Goal: Find specific page/section: Find specific page/section

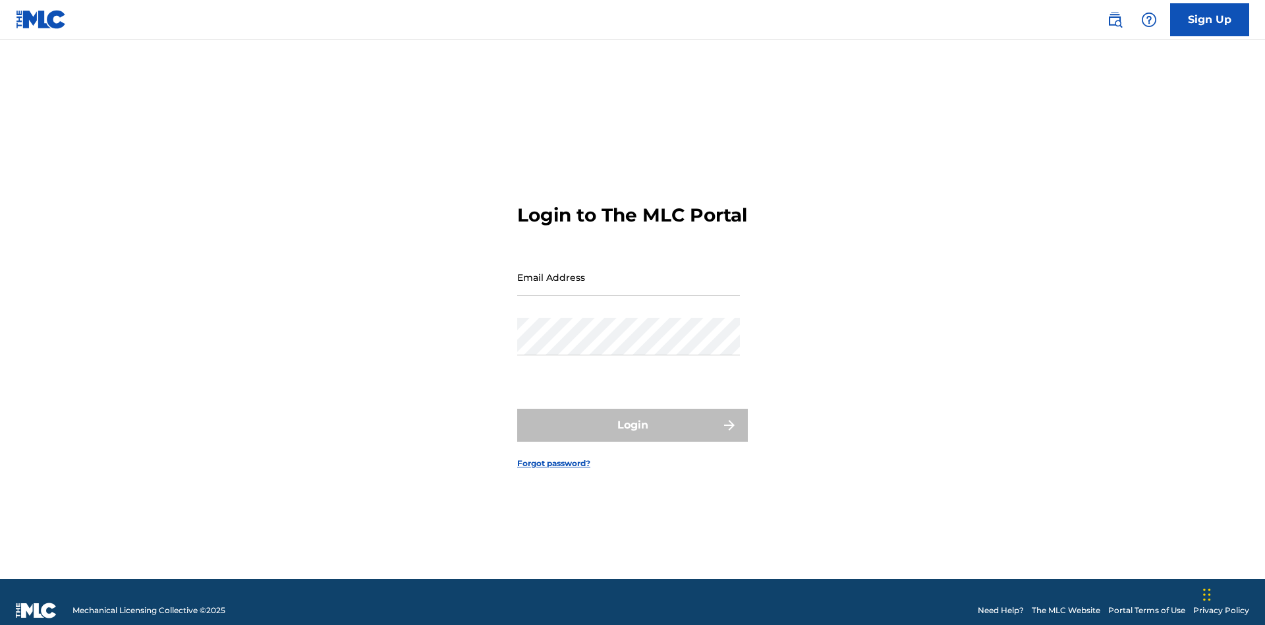
scroll to position [17, 0]
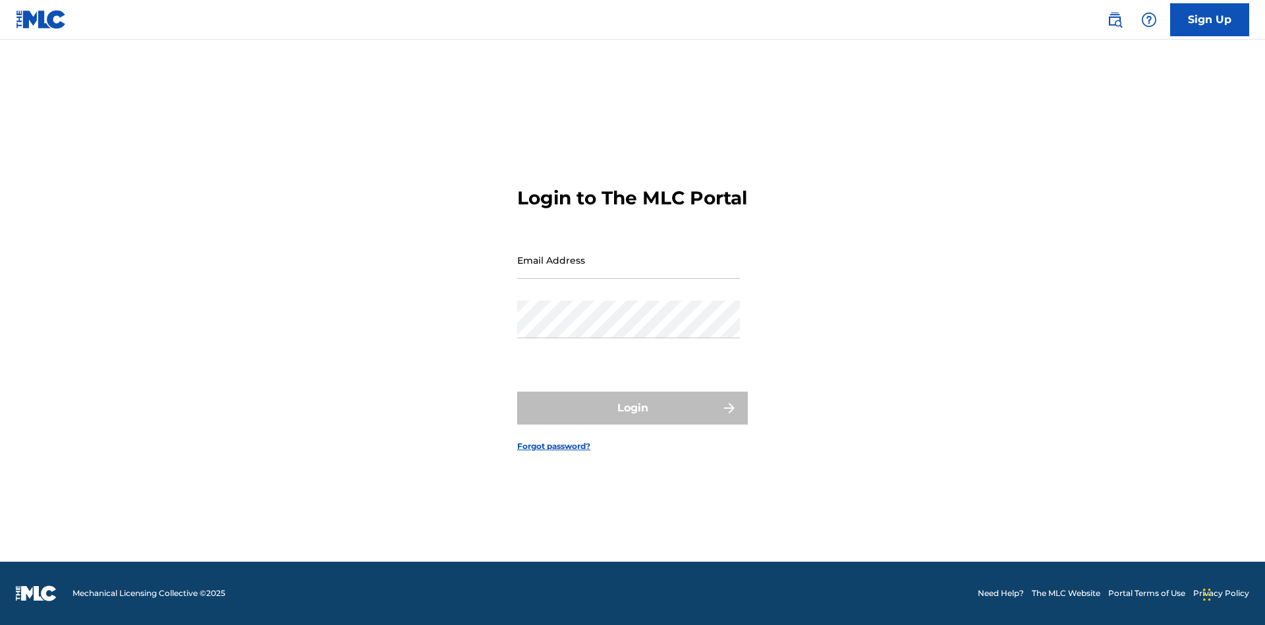
click at [629, 271] on input "Email Address" at bounding box center [628, 260] width 223 height 38
type input "[PERSON_NAME][EMAIL_ADDRESS][DOMAIN_NAME]"
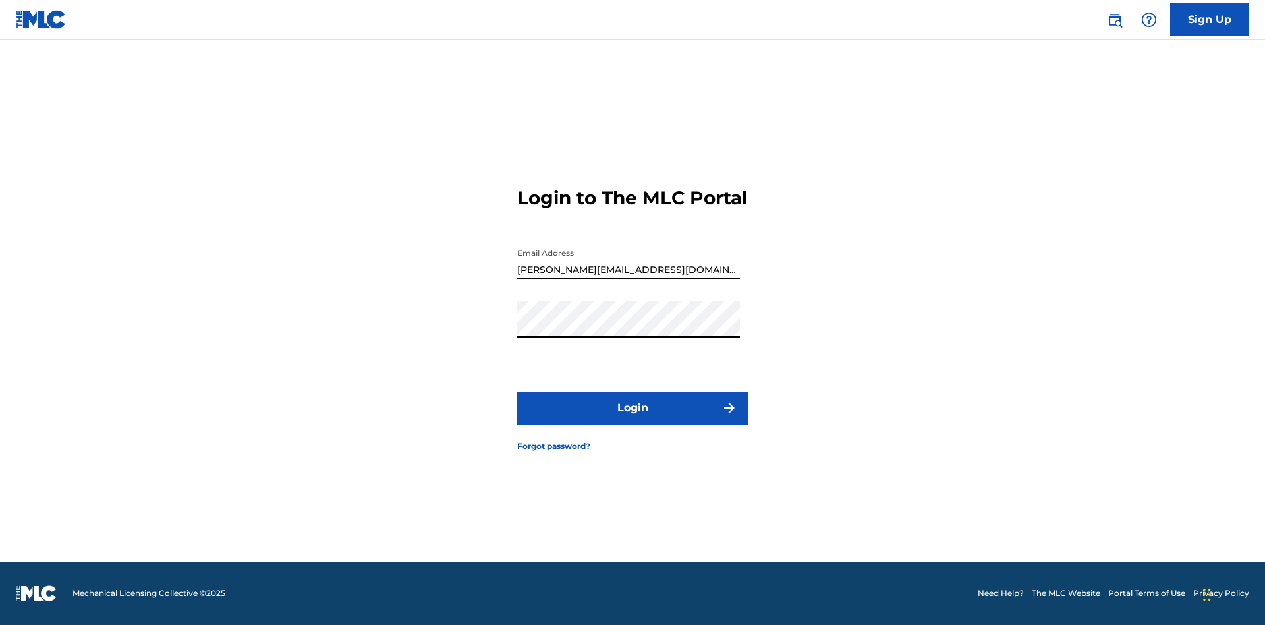
click at [633, 419] on button "Login" at bounding box center [632, 407] width 231 height 33
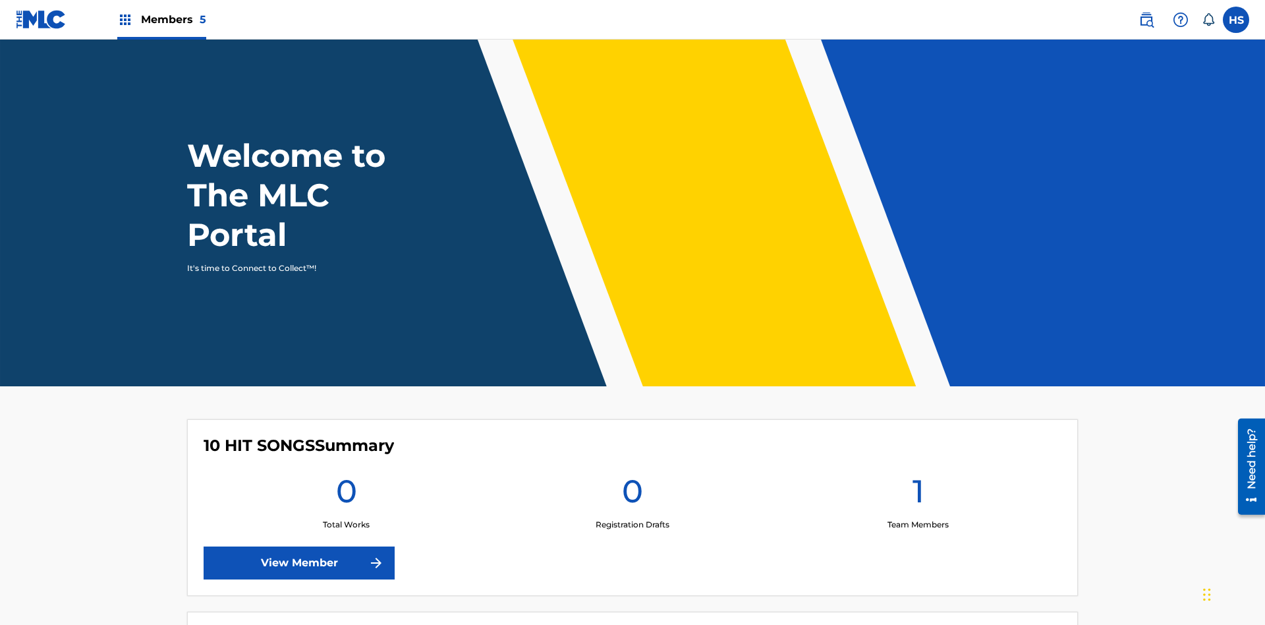
scroll to position [57, 0]
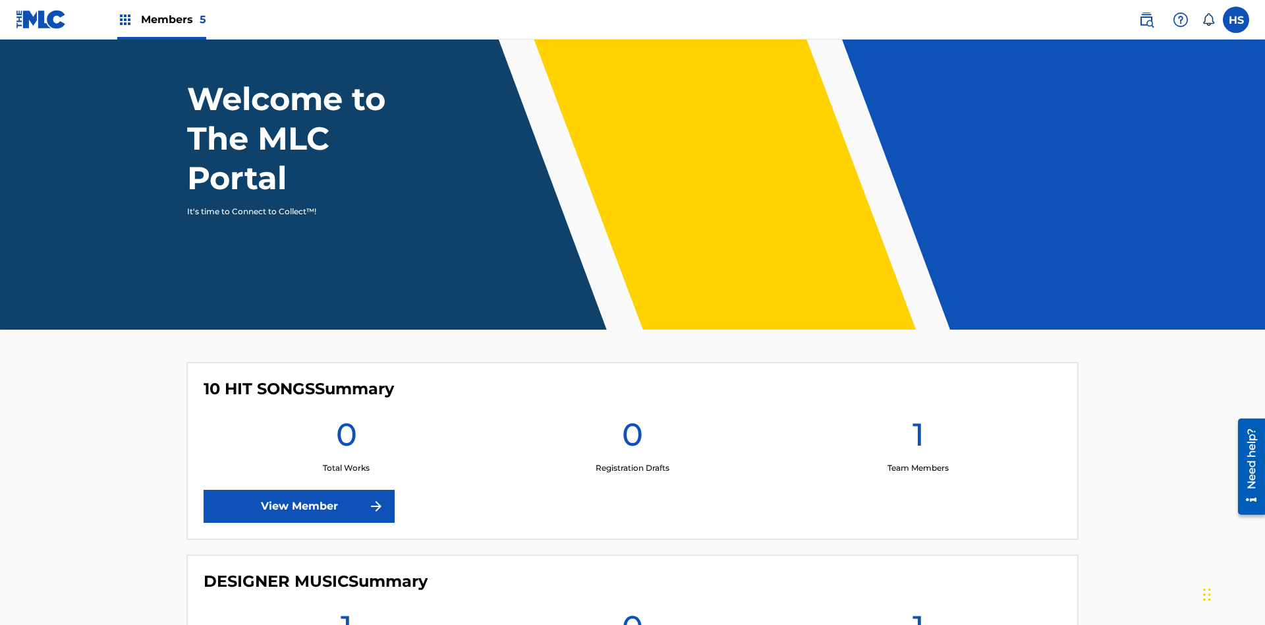
click at [299, 490] on link "View Member" at bounding box center [299, 506] width 191 height 33
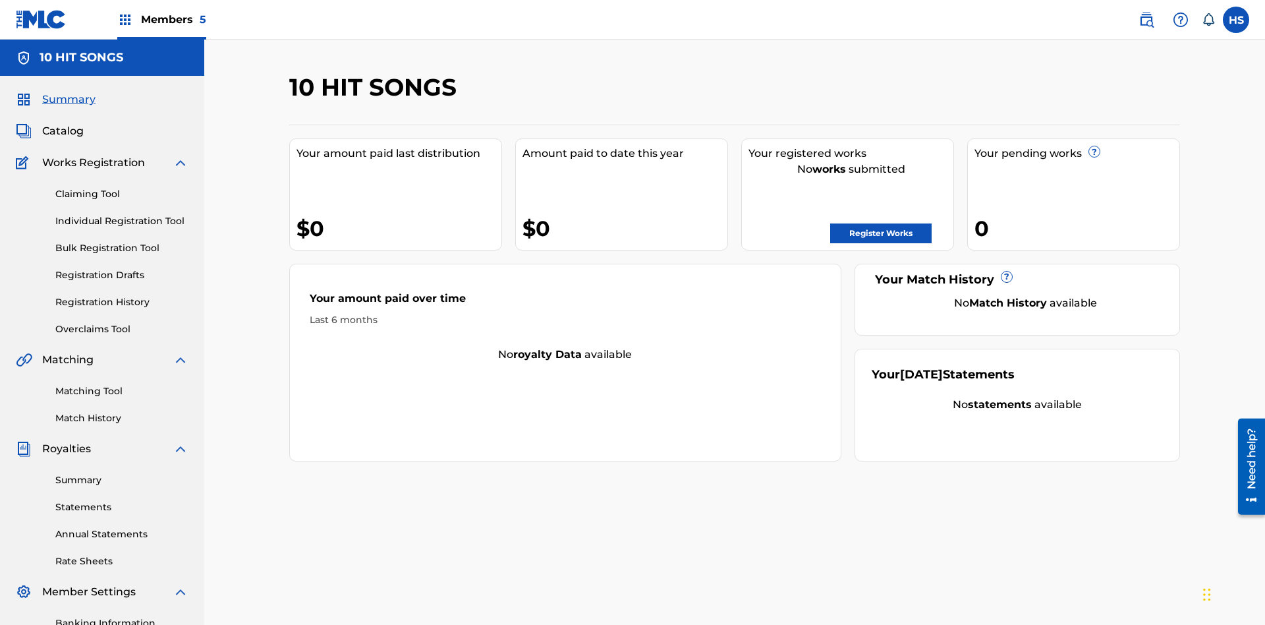
click at [161, 19] on span "Members 5" at bounding box center [173, 19] width 65 height 15
